Goal: Use online tool/utility: Utilize a website feature to perform a specific function

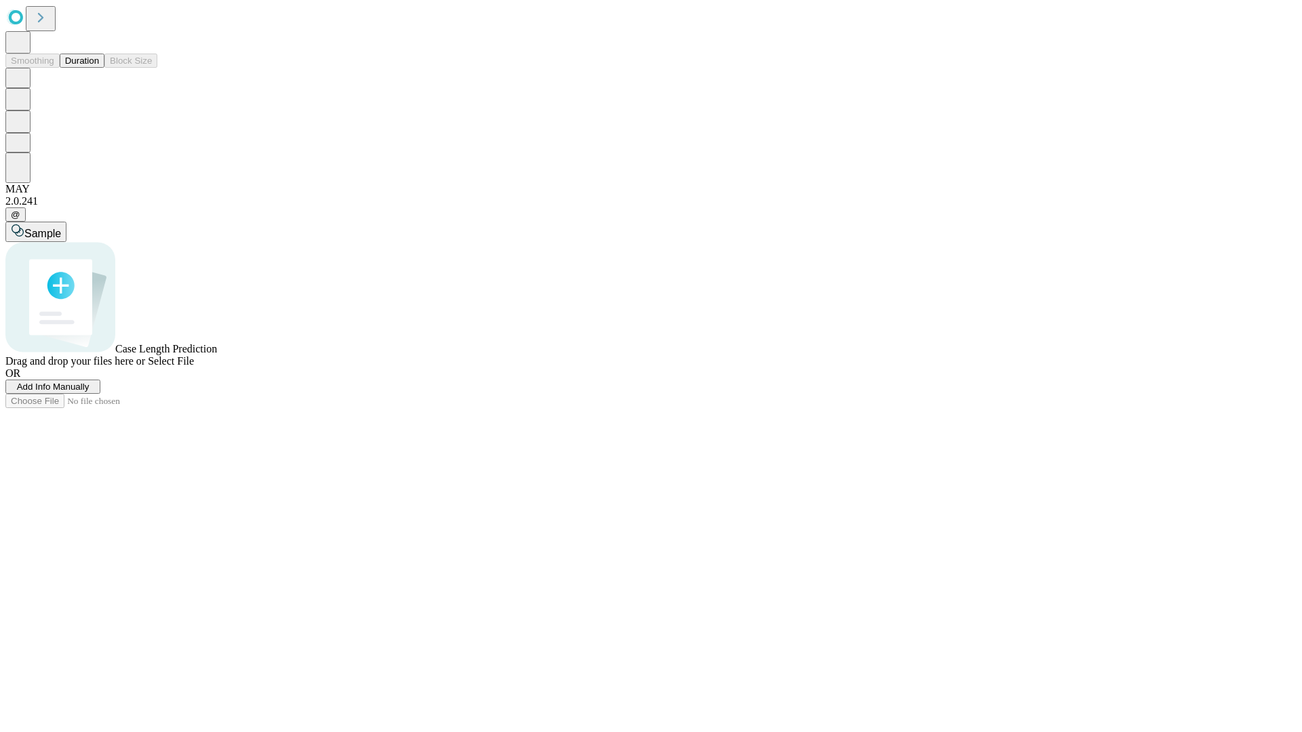
click at [99, 68] on button "Duration" at bounding box center [82, 61] width 45 height 14
click at [61, 228] on span "Sample" at bounding box center [42, 234] width 37 height 12
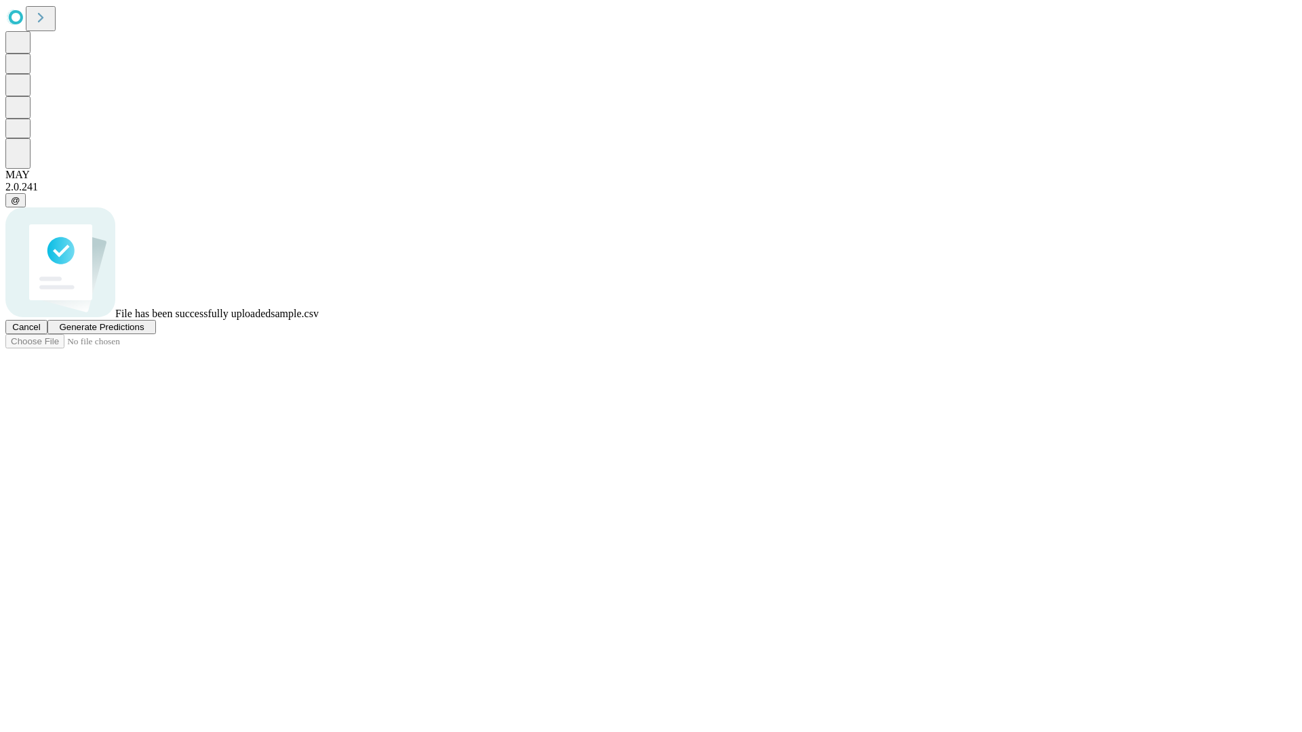
click at [144, 332] on span "Generate Predictions" at bounding box center [101, 327] width 85 height 10
